Goal: Task Accomplishment & Management: Manage account settings

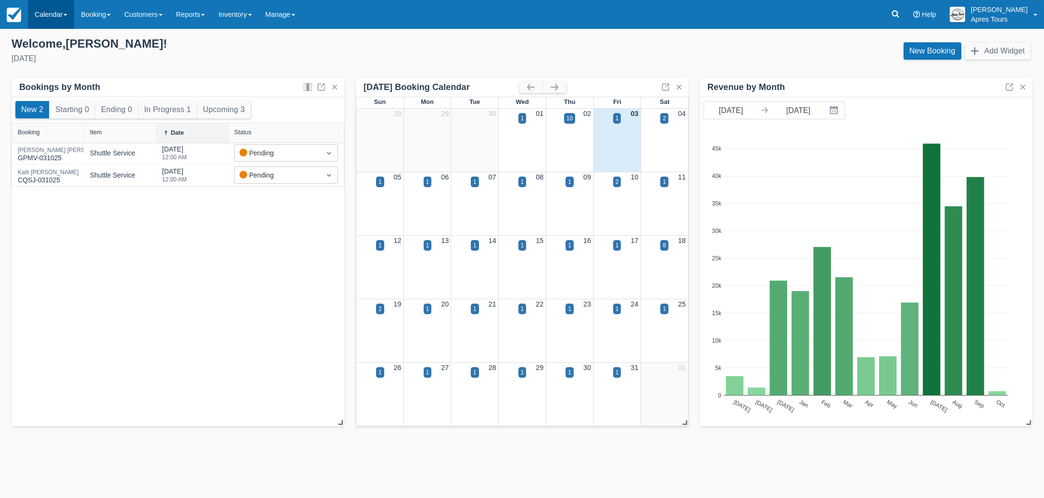
click at [52, 17] on link "Calendar" at bounding box center [51, 14] width 46 height 29
click at [46, 90] on link "Month" at bounding box center [66, 91] width 76 height 20
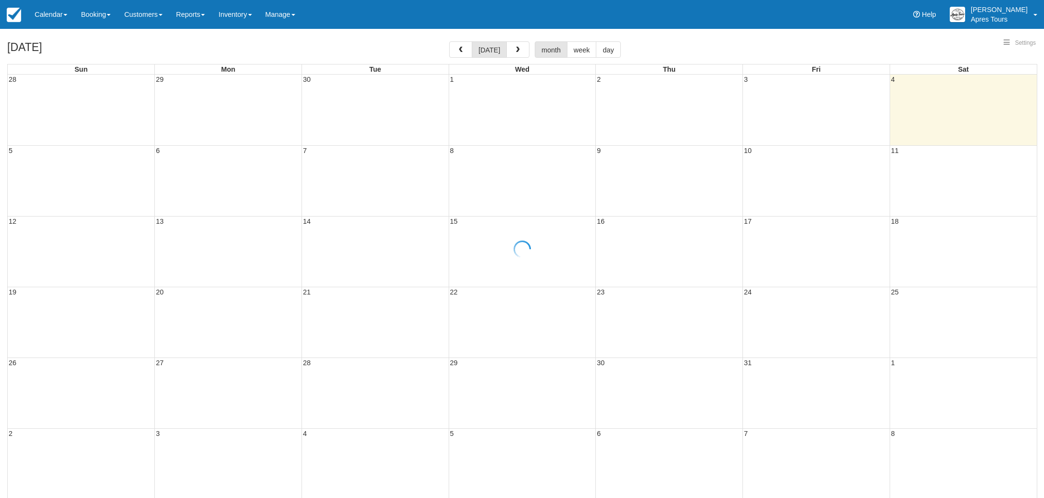
select select
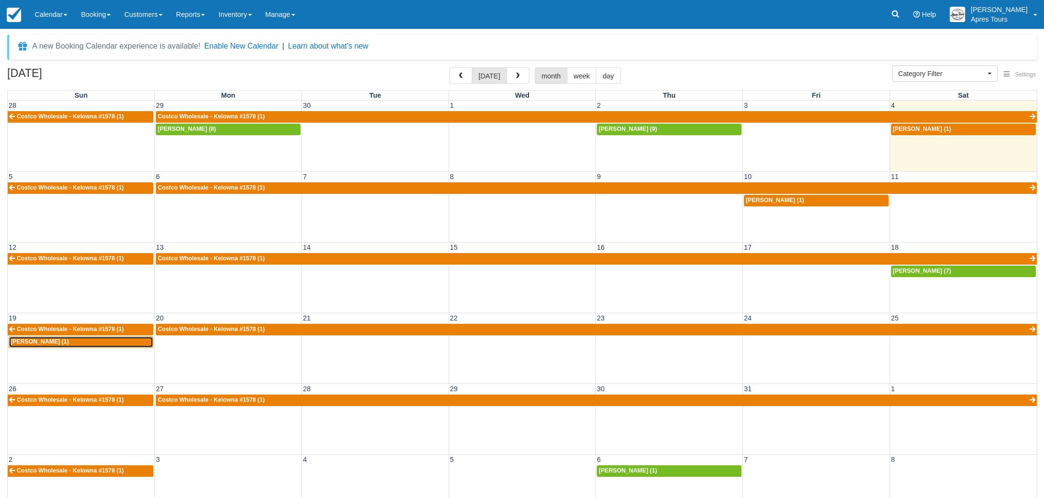
click at [53, 341] on div "[PERSON_NAME] (1)" at bounding box center [81, 342] width 141 height 8
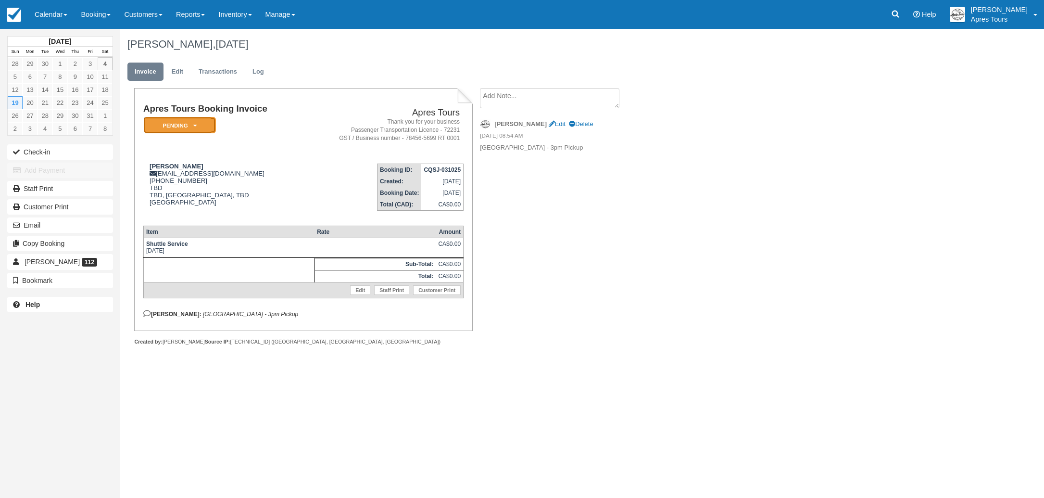
click at [199, 125] on em "Pending" at bounding box center [180, 125] width 72 height 17
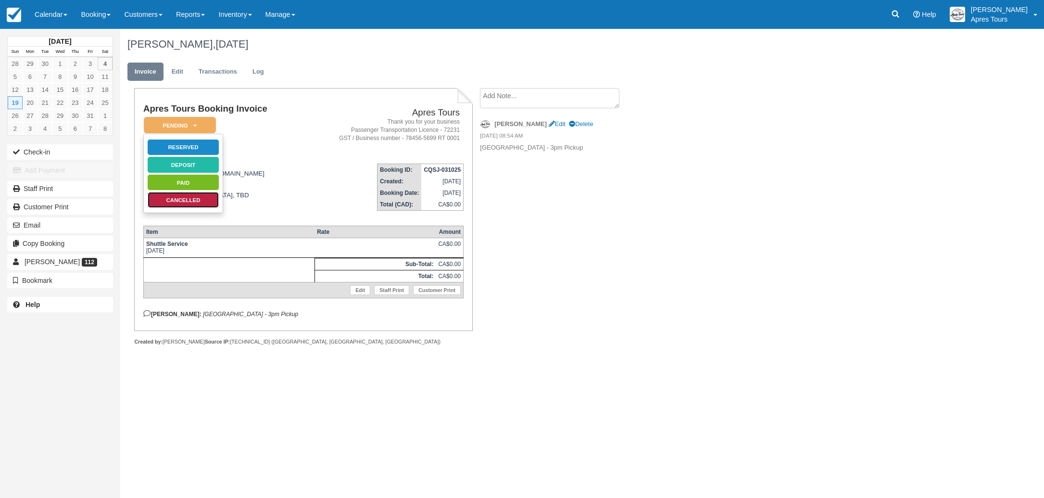
click at [181, 198] on link "Cancelled" at bounding box center [183, 199] width 72 height 17
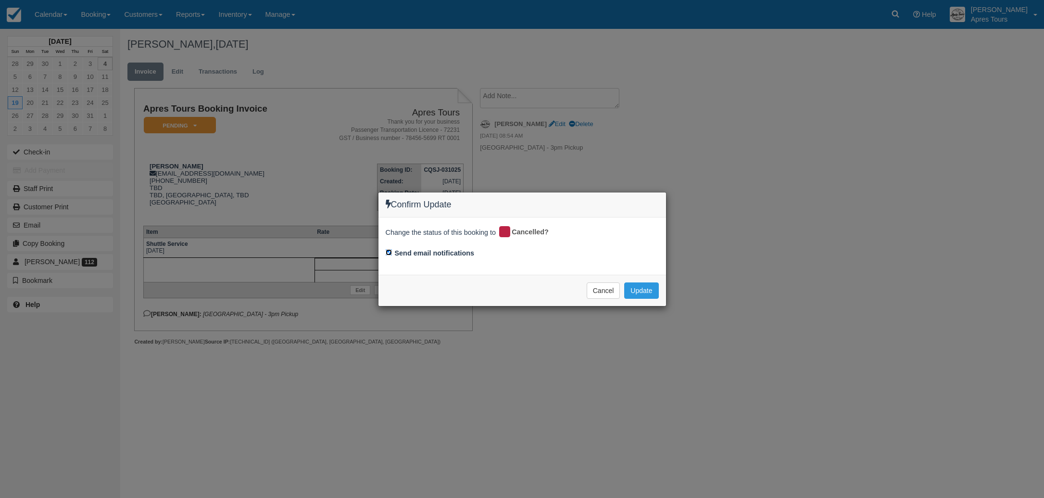
click at [387, 251] on input "Send email notifications" at bounding box center [389, 252] width 6 height 6
checkbox input "false"
click at [643, 292] on button "Update" at bounding box center [641, 290] width 34 height 16
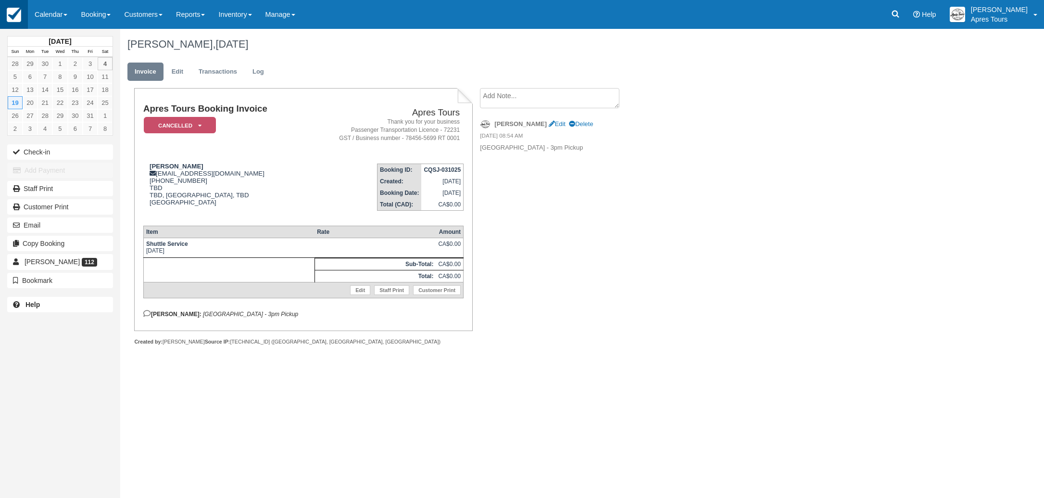
click at [18, 16] on img at bounding box center [14, 15] width 14 height 14
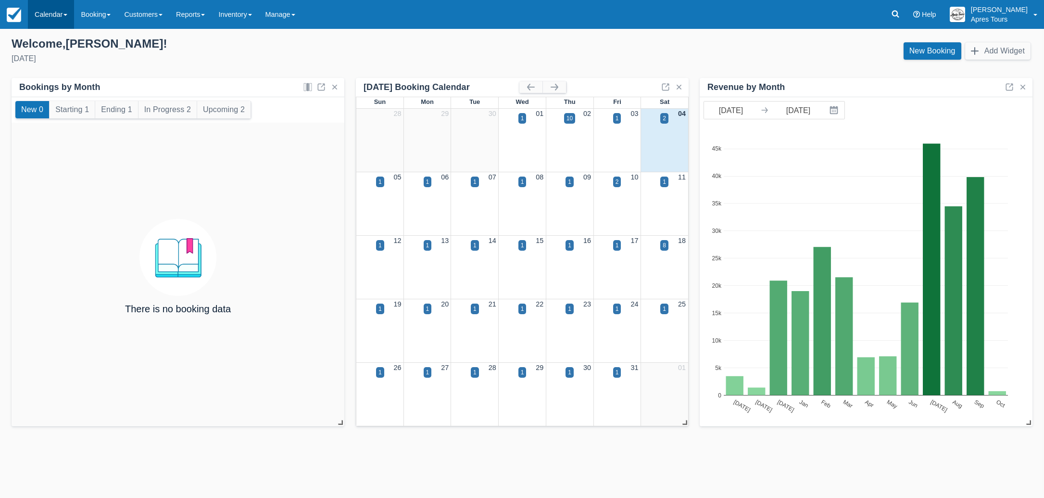
click at [58, 15] on link "Calendar" at bounding box center [51, 14] width 46 height 29
click at [47, 85] on link "Month" at bounding box center [66, 91] width 76 height 20
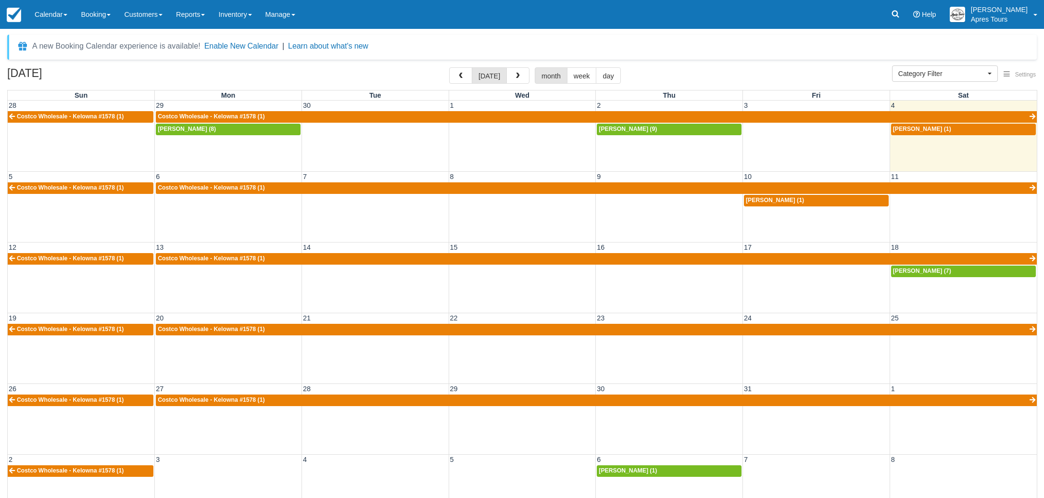
select select
click at [519, 79] on button "button" at bounding box center [518, 75] width 23 height 16
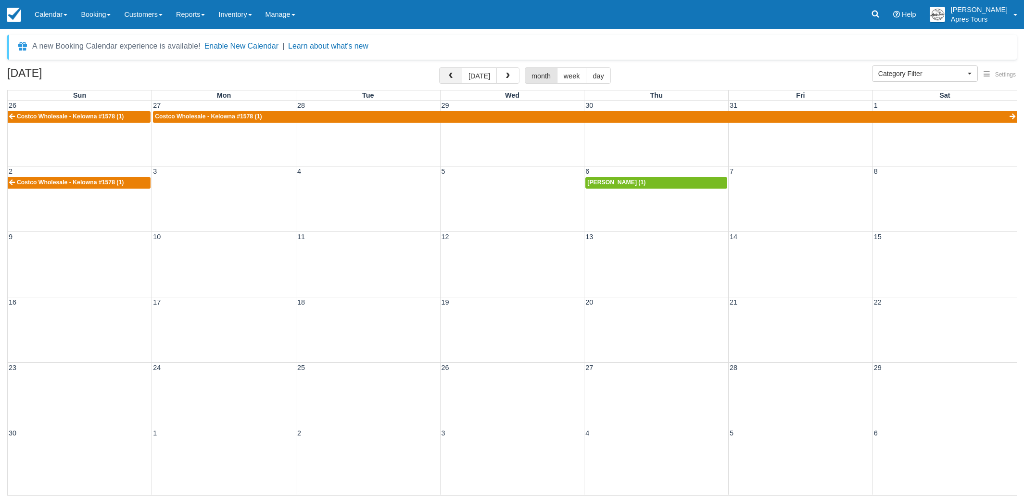
click at [449, 77] on span "button" at bounding box center [450, 76] width 7 height 7
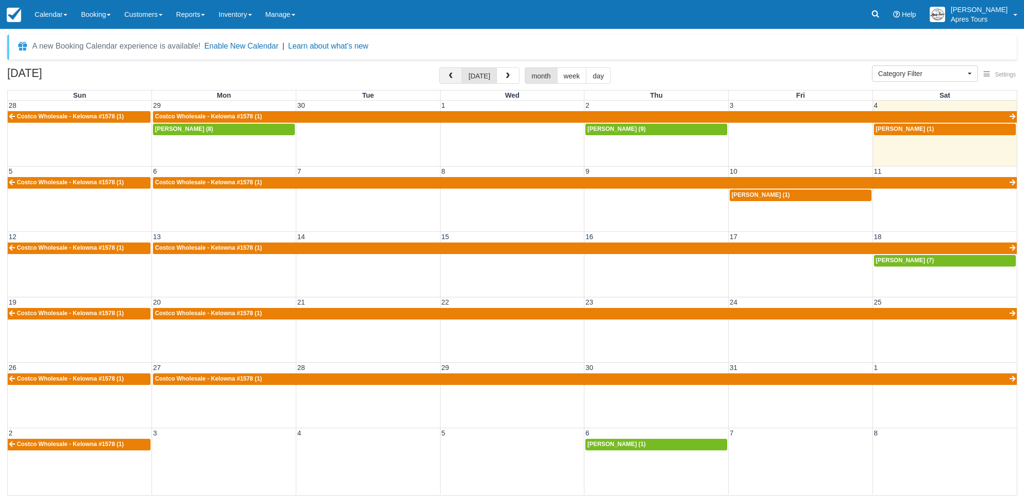
click at [448, 77] on button "button" at bounding box center [450, 75] width 23 height 16
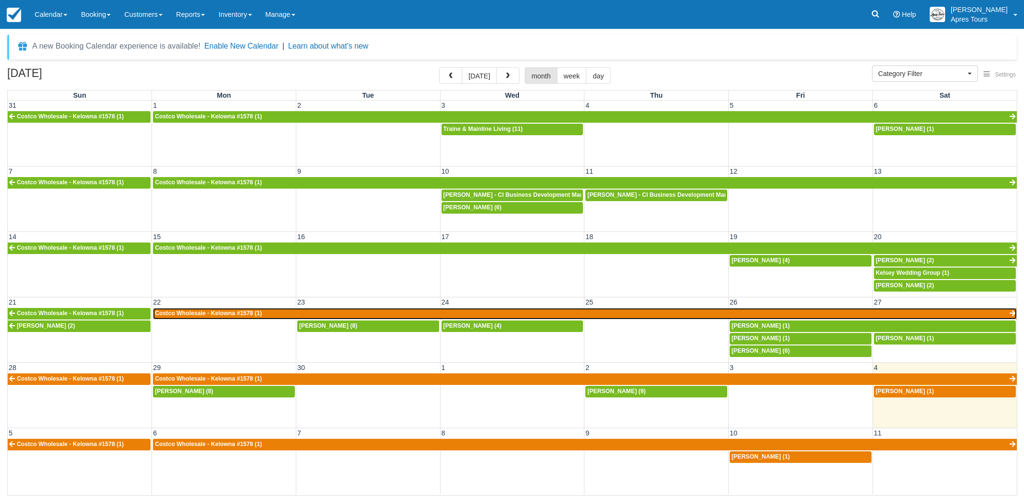
click at [644, 312] on link "Costco Wholesale - Kelowna #1578 (1)" at bounding box center [585, 314] width 864 height 12
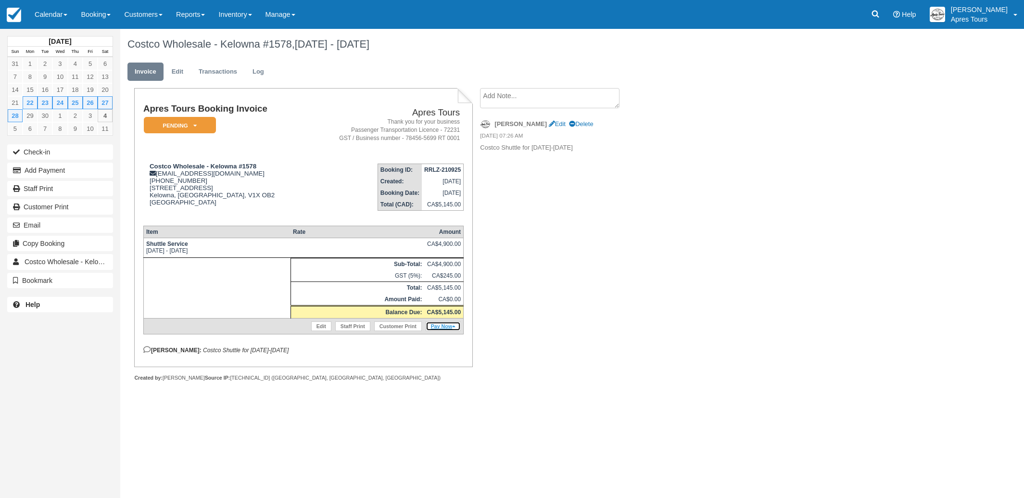
click at [445, 331] on link "Pay Now" at bounding box center [443, 326] width 35 height 10
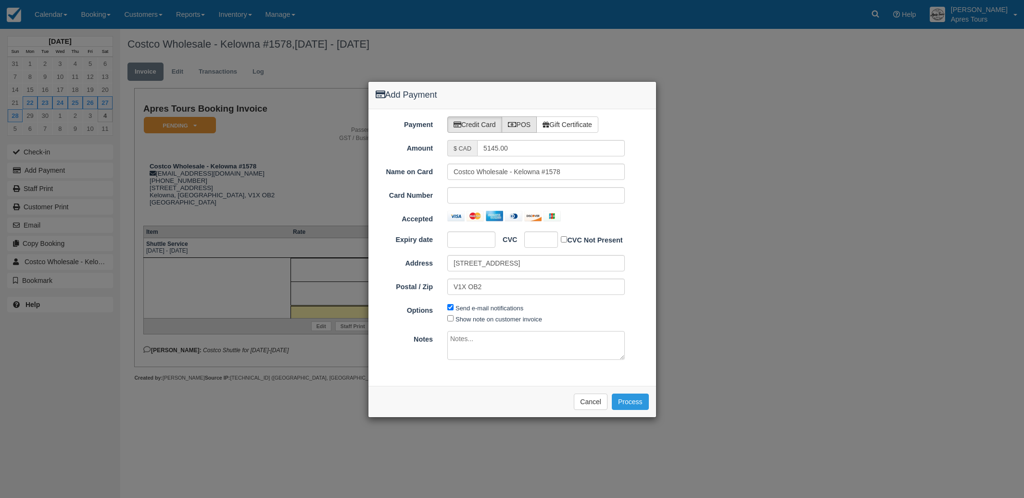
click at [513, 123] on icon at bounding box center [512, 124] width 9 height 7
radio input "true"
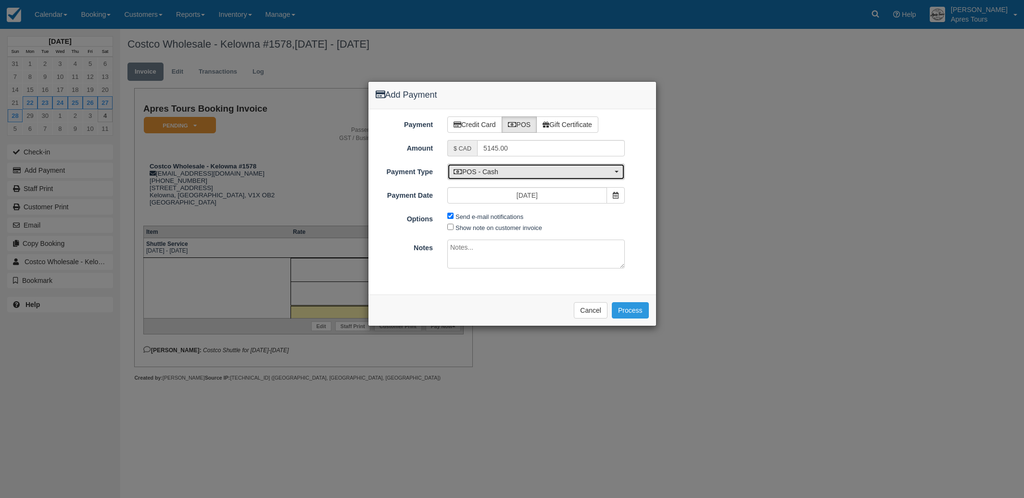
click at [518, 169] on span "POS - Cash" at bounding box center [533, 172] width 159 height 10
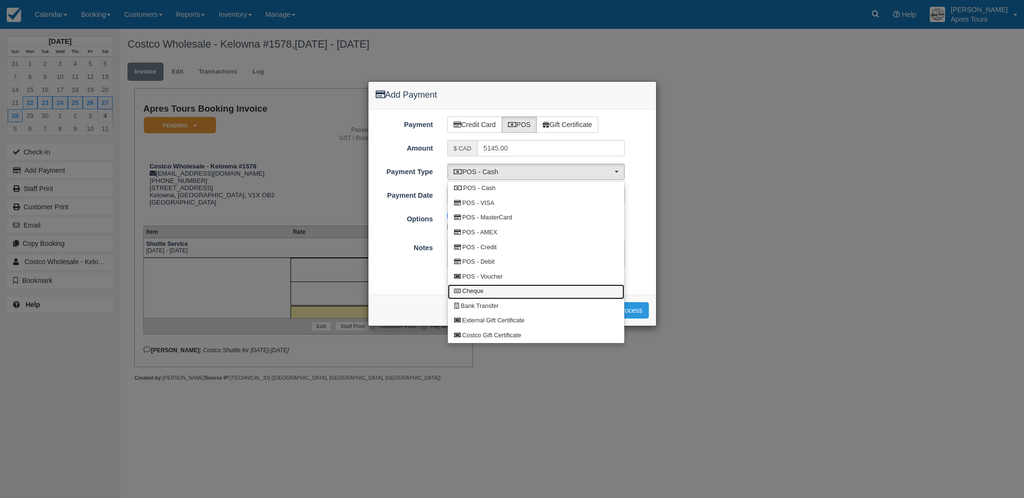
click at [472, 293] on span "Cheque" at bounding box center [472, 291] width 21 height 9
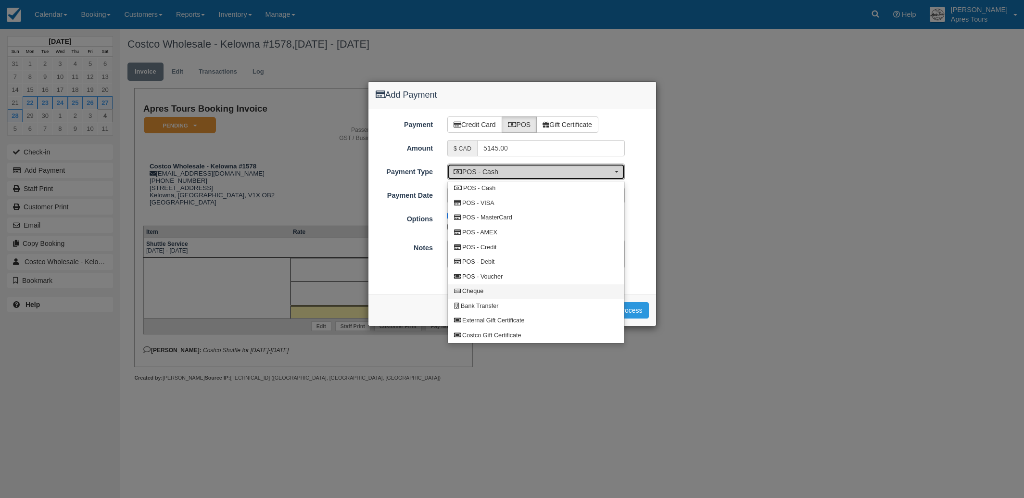
select select "CHEQUE"
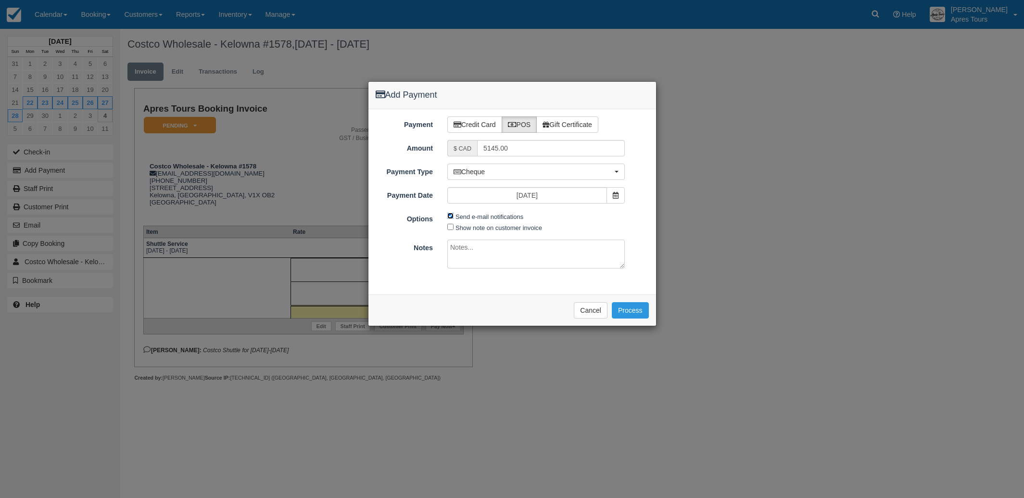
click at [451, 215] on input "Send e-mail notifications" at bounding box center [450, 216] width 6 height 6
checkbox input "false"
click at [632, 306] on button "Process" at bounding box center [630, 310] width 37 height 16
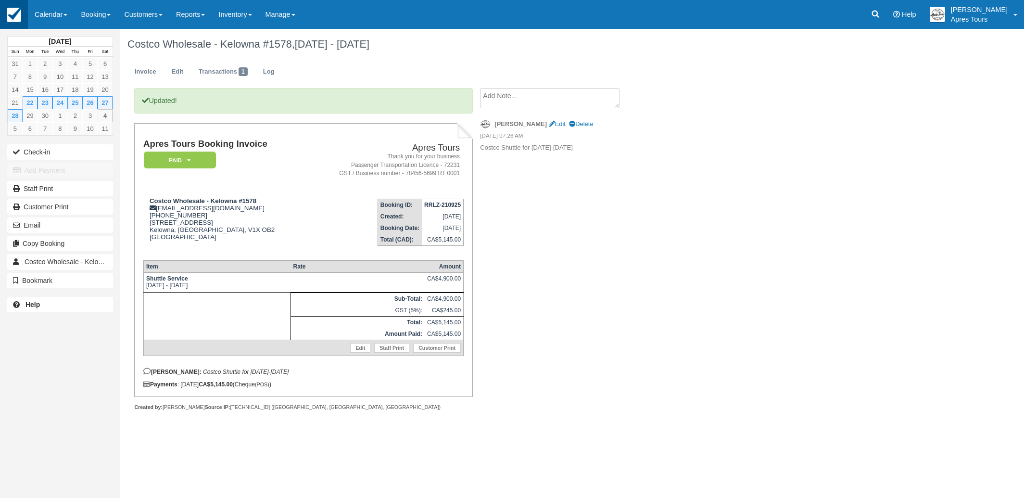
click at [12, 8] on img at bounding box center [14, 15] width 14 height 14
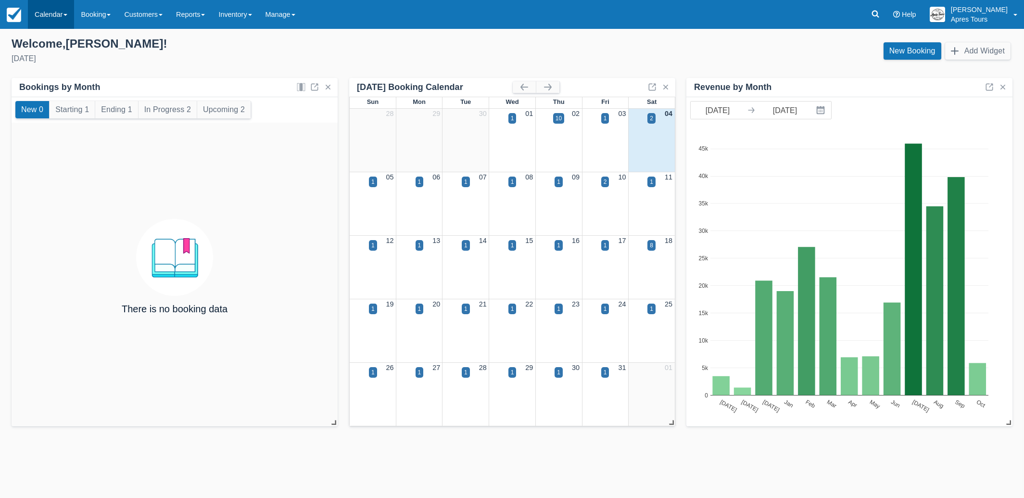
click at [53, 17] on link "Calendar" at bounding box center [51, 14] width 46 height 29
click at [59, 91] on link "Month" at bounding box center [66, 91] width 76 height 20
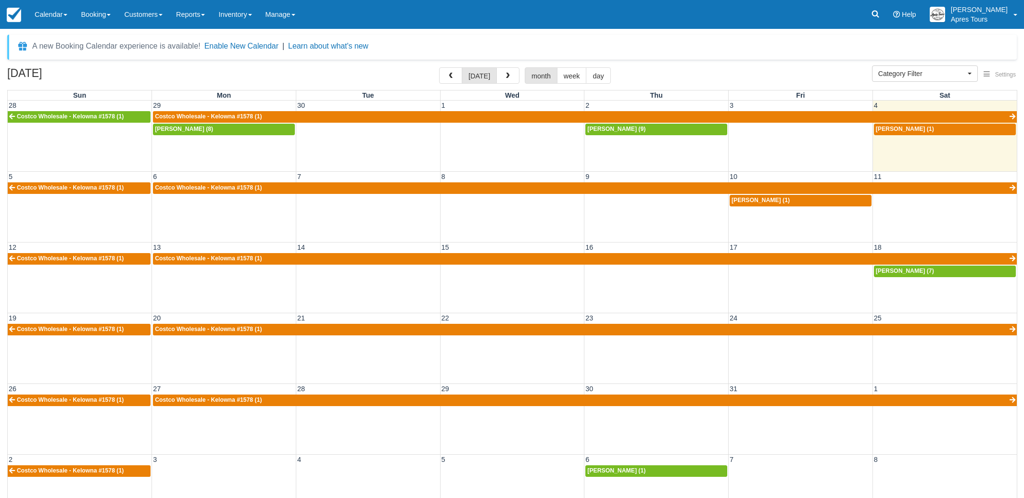
select select
click at [452, 76] on span "button" at bounding box center [450, 76] width 7 height 7
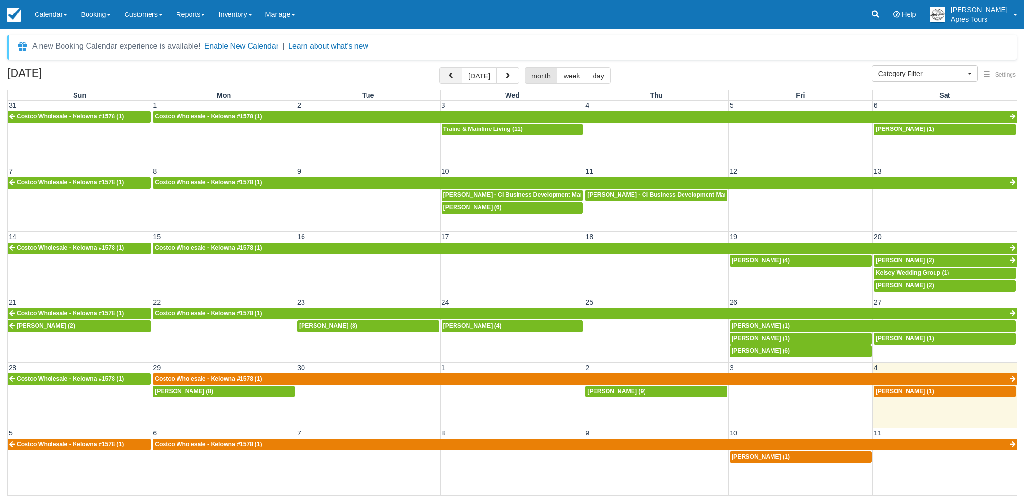
click at [452, 76] on span "button" at bounding box center [450, 76] width 7 height 7
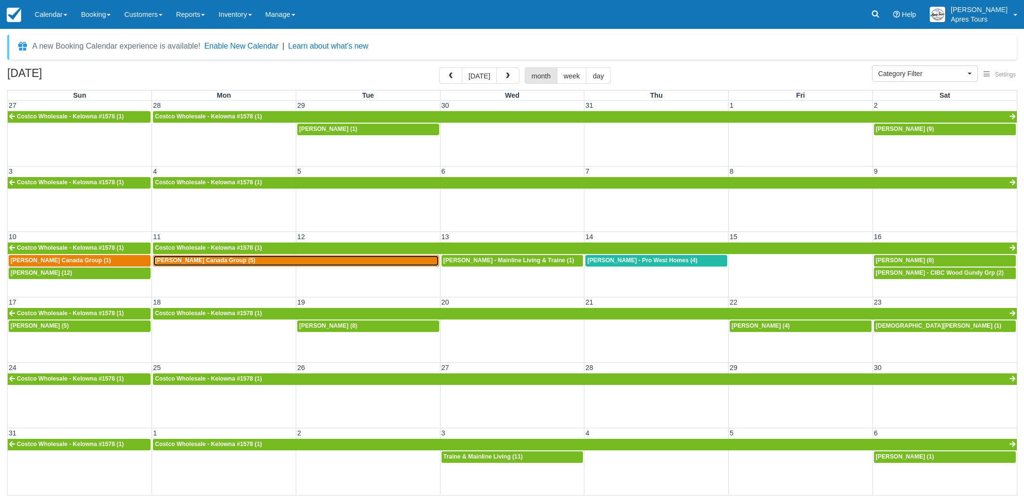
click at [286, 262] on div "Brad Attwood - Earls Canada Group (5)" at bounding box center [296, 261] width 282 height 8
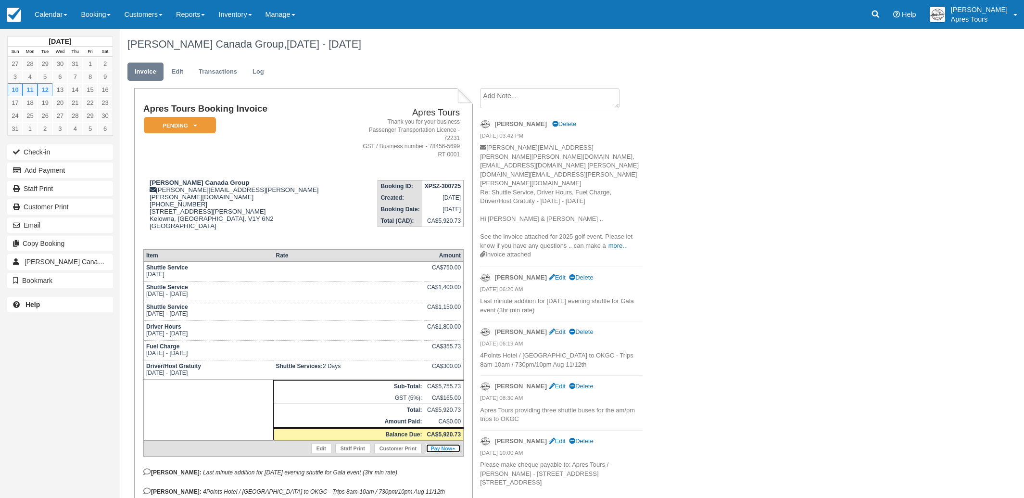
click at [445, 444] on link "Pay Now" at bounding box center [443, 449] width 35 height 10
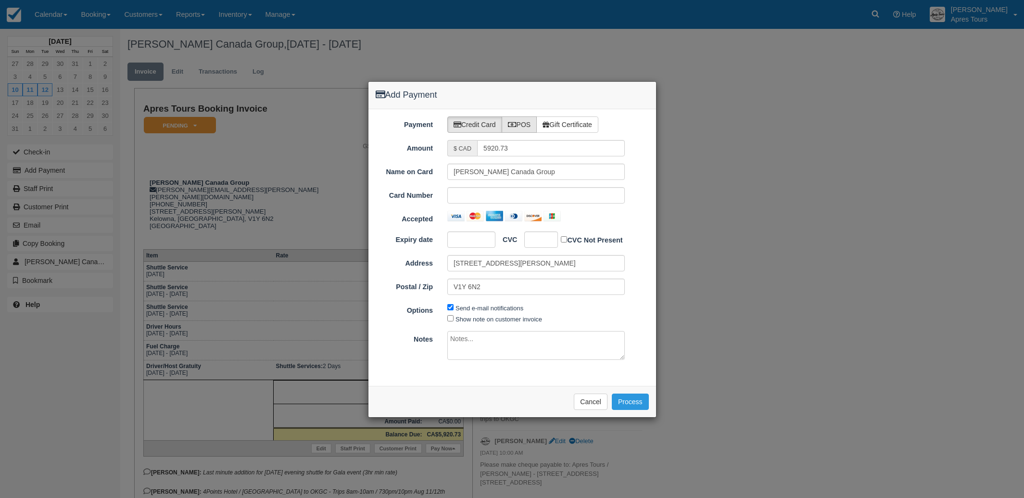
click at [524, 120] on label "POS" at bounding box center [520, 124] width 36 height 16
radio input "true"
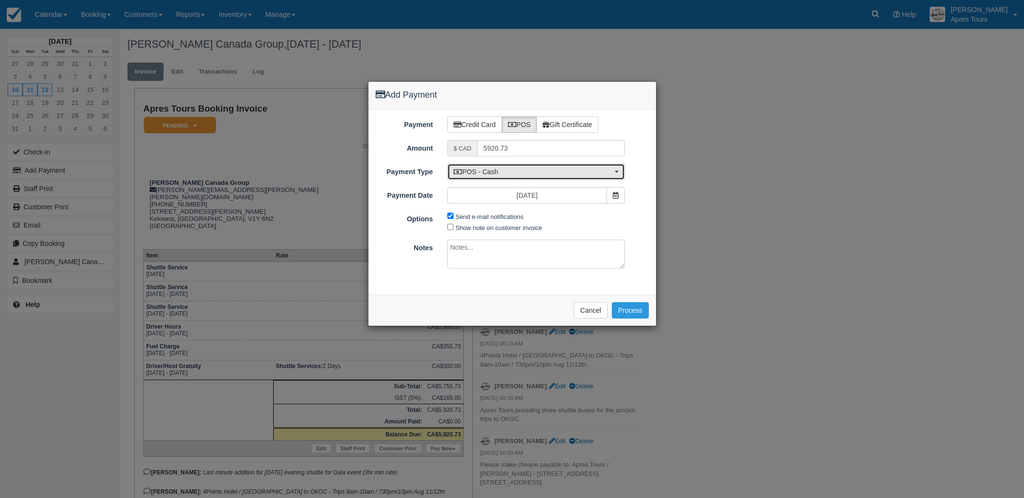
click at [510, 172] on span "POS - Cash" at bounding box center [533, 172] width 159 height 10
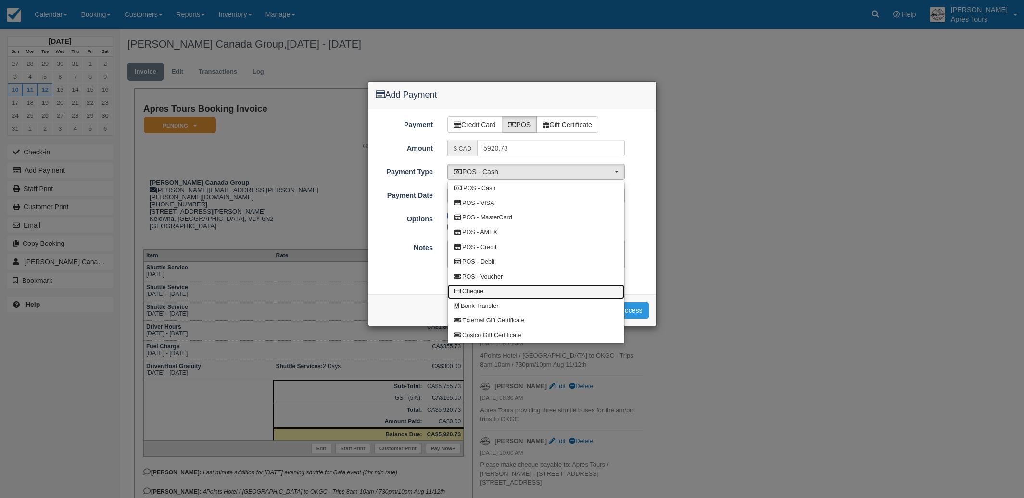
click at [475, 291] on span "Cheque" at bounding box center [472, 291] width 21 height 9
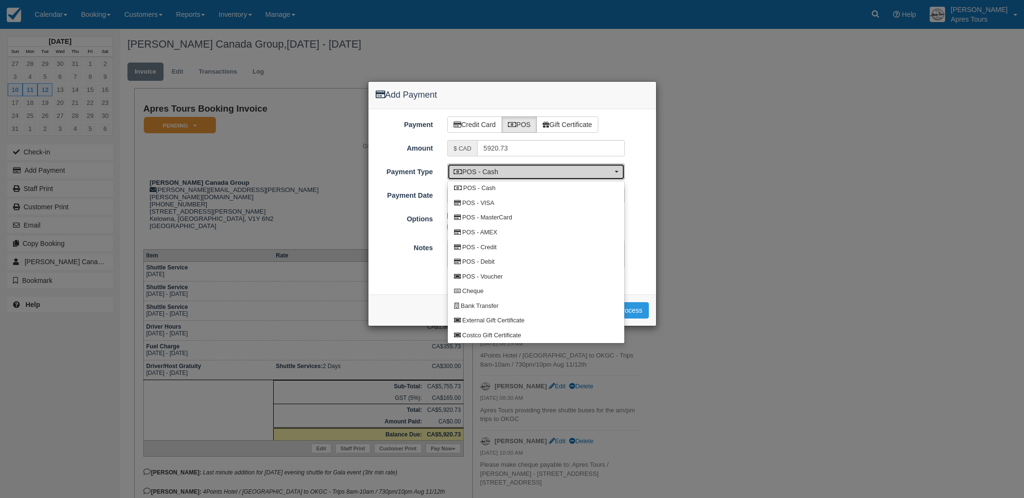
select select "CHEQUE"
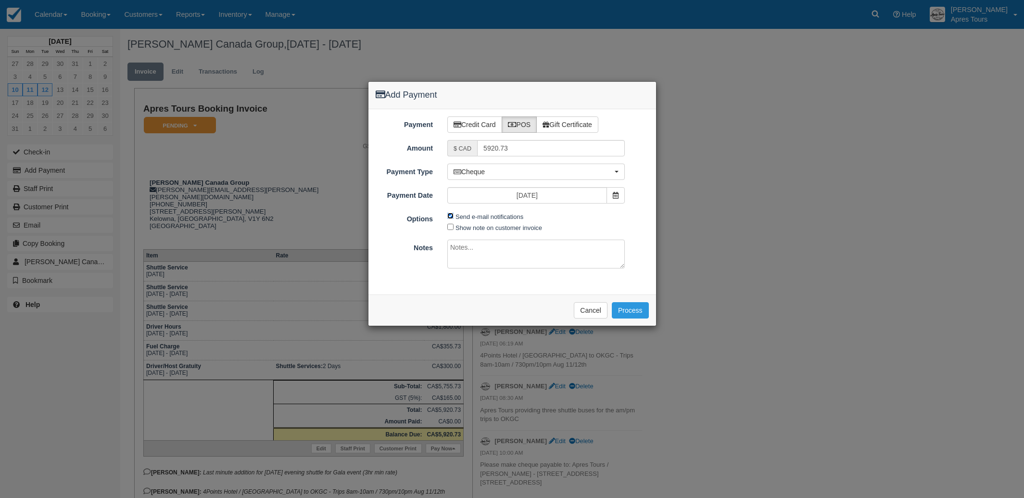
click at [452, 217] on input "Send e-mail notifications" at bounding box center [450, 216] width 6 height 6
checkbox input "false"
click at [640, 306] on button "Process" at bounding box center [630, 310] width 37 height 16
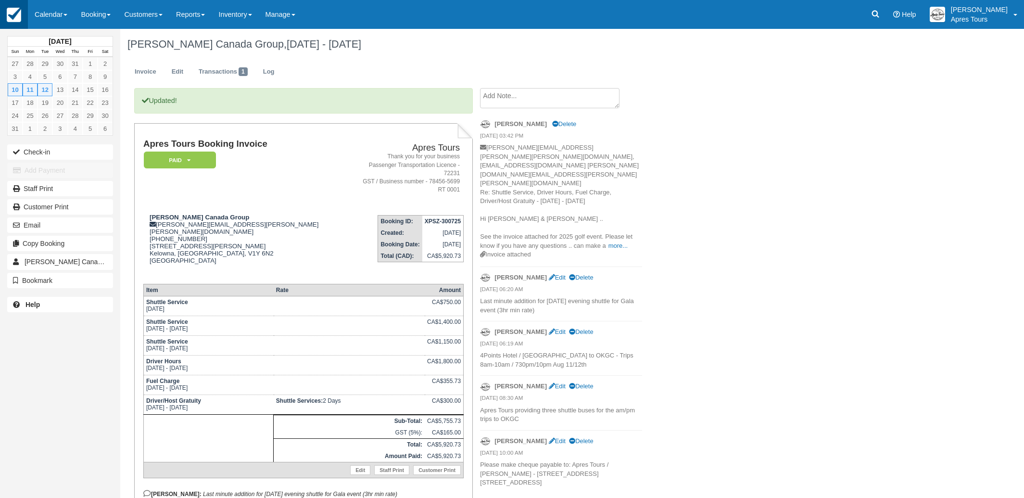
click at [18, 17] on img at bounding box center [14, 15] width 14 height 14
